Goal: Transaction & Acquisition: Purchase product/service

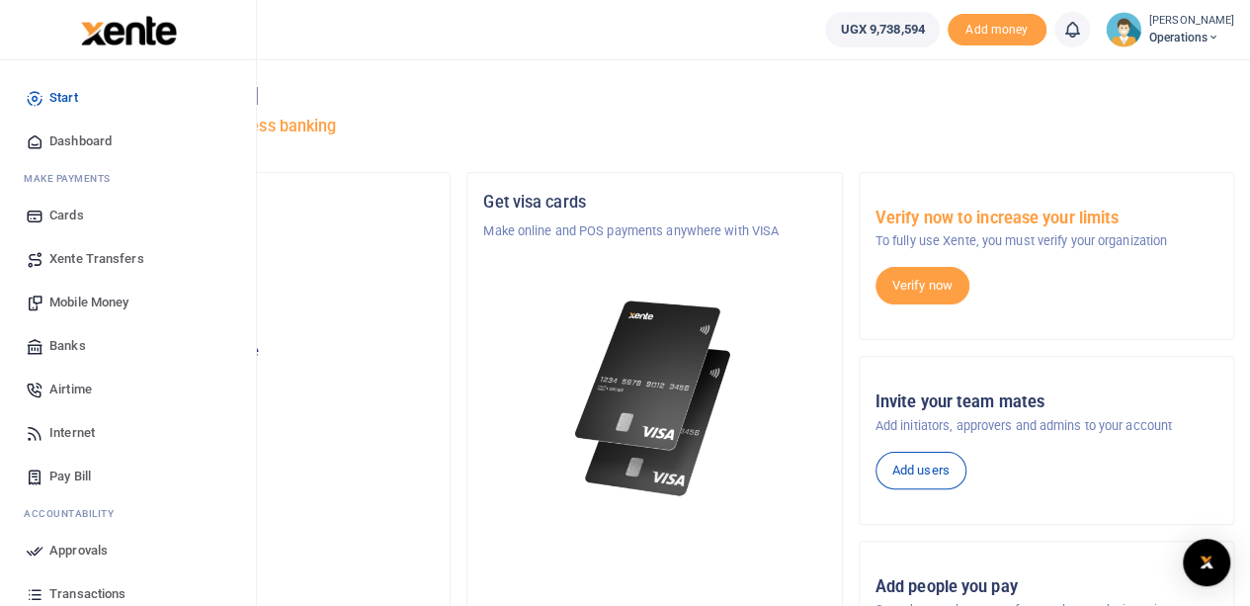
click at [83, 305] on span "Mobile Money" at bounding box center [88, 302] width 79 height 20
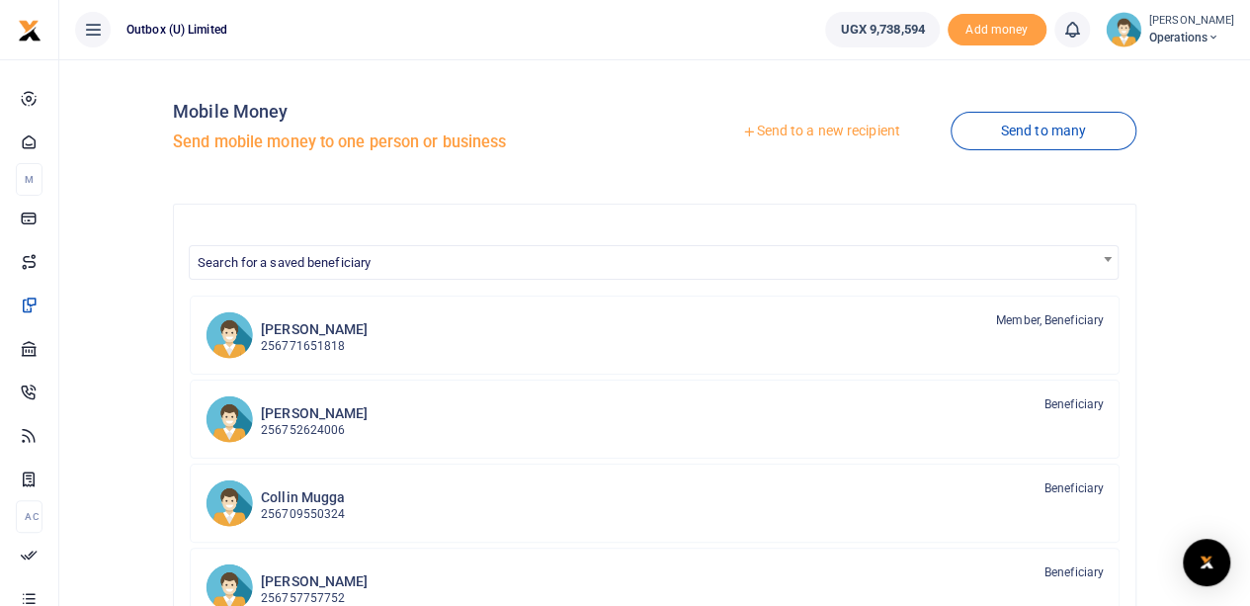
click at [840, 130] on link "Send to a new recipient" at bounding box center [821, 132] width 258 height 36
